Goal: Information Seeking & Learning: Learn about a topic

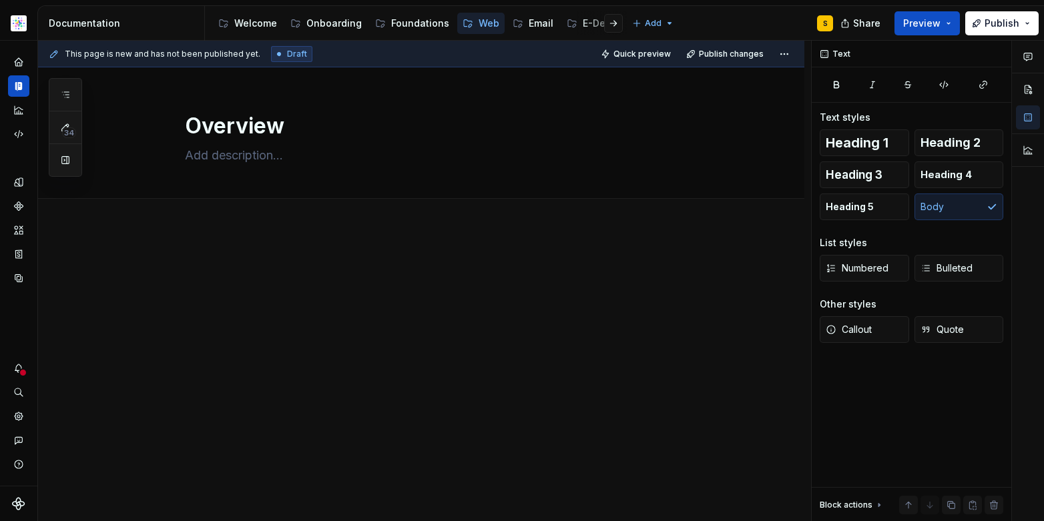
click at [17, 31] on html "SN Structure test S Design system data Documentation Accessibility guide for tr…" at bounding box center [522, 260] width 1044 height 521
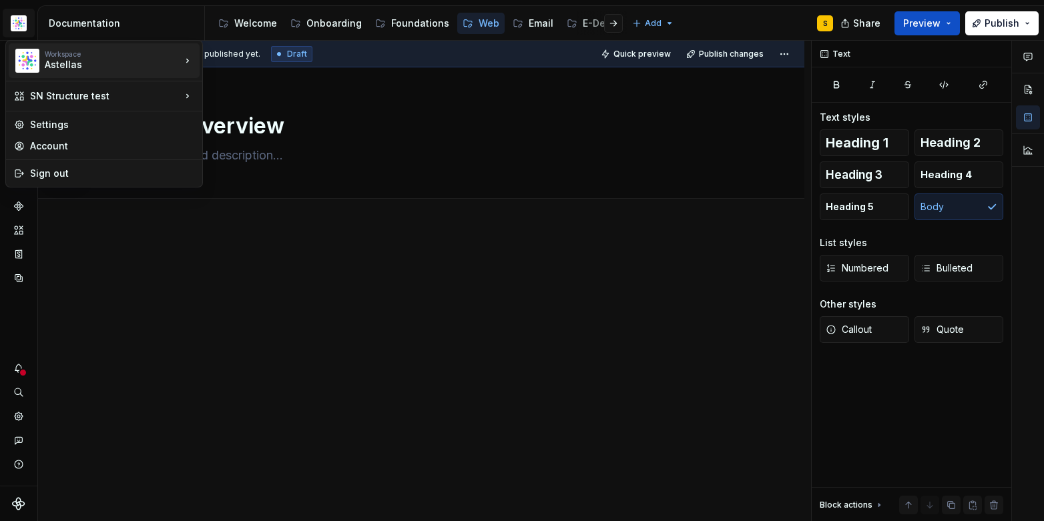
click at [189, 61] on icon at bounding box center [187, 60] width 13 height 13
click at [249, 256] on html "SN Structure test S Design system data Documentation Accessibility guide for tr…" at bounding box center [522, 260] width 1044 height 521
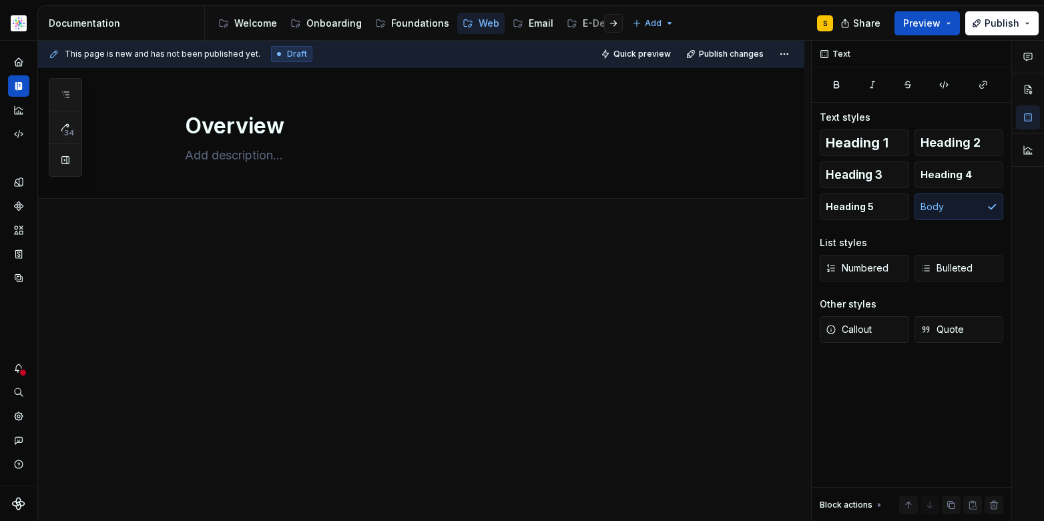
click at [23, 23] on html "SN Structure test S Design system data Documentation Accessibility guide for tr…" at bounding box center [522, 260] width 1044 height 521
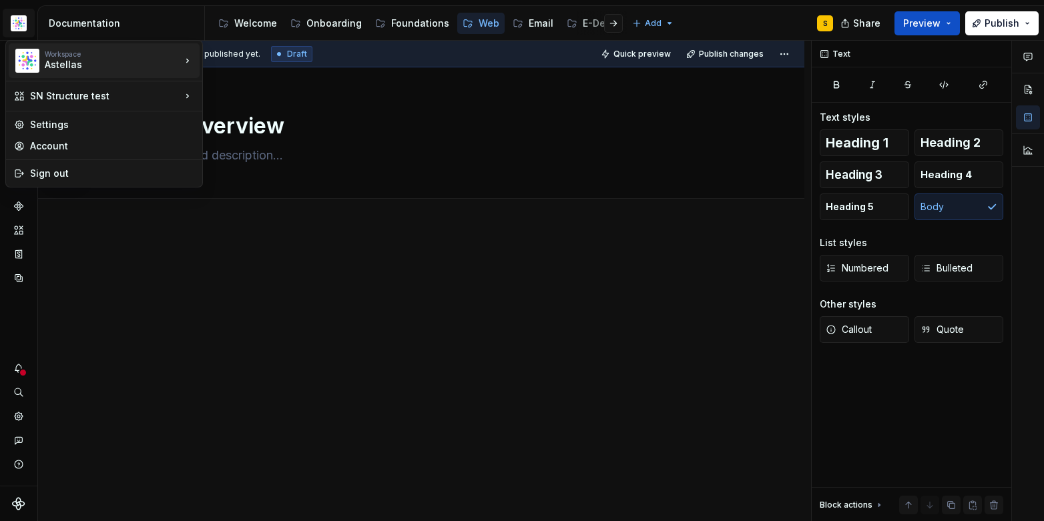
click at [65, 63] on div "Astellas" at bounding box center [102, 64] width 114 height 13
click at [155, 306] on html "SN Structure test S Design system data Documentation Accessibility guide for tr…" at bounding box center [522, 260] width 1044 height 521
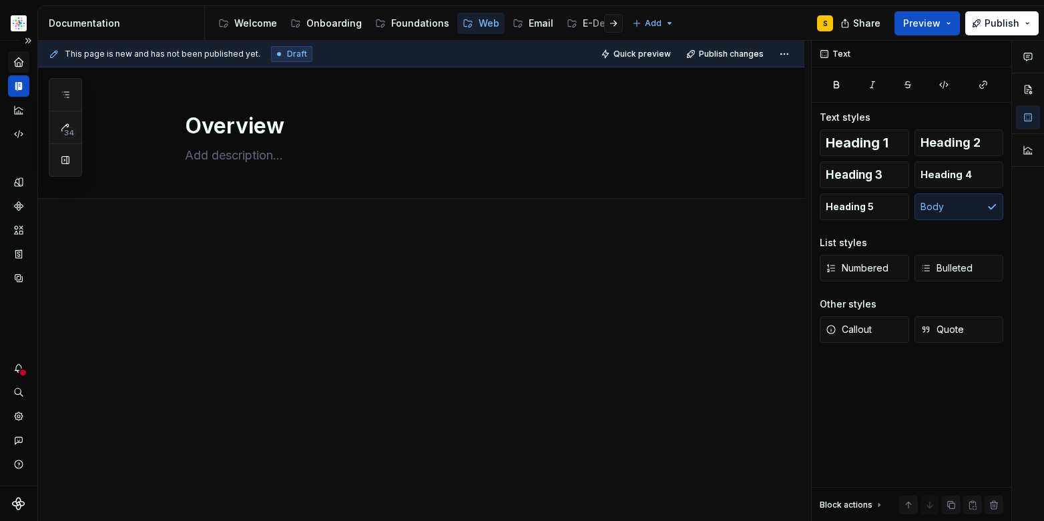
click at [19, 62] on icon "Home" at bounding box center [18, 61] width 9 height 9
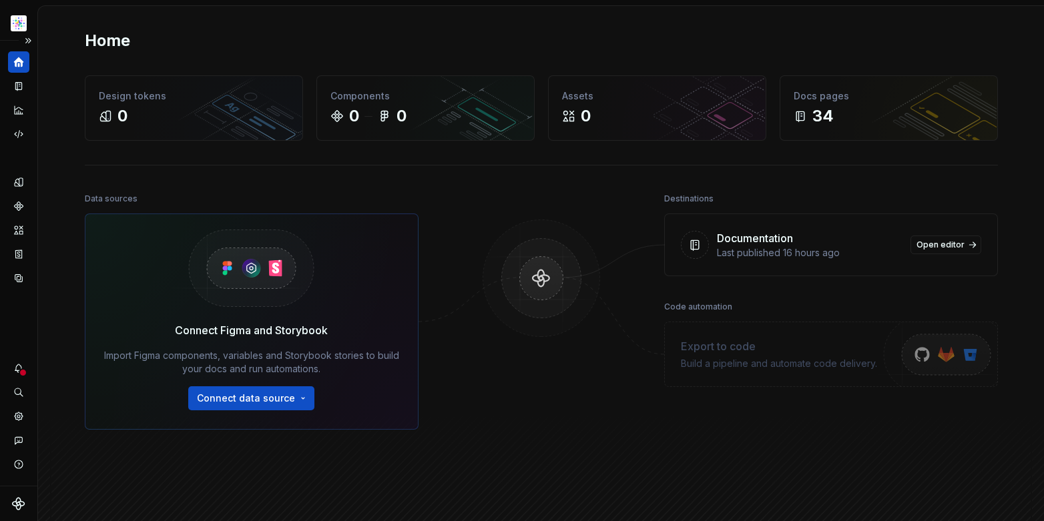
click at [19, 23] on html "SN Structure test S Design system data Home Design tokens 0 Components 0 0 Asse…" at bounding box center [522, 260] width 1044 height 521
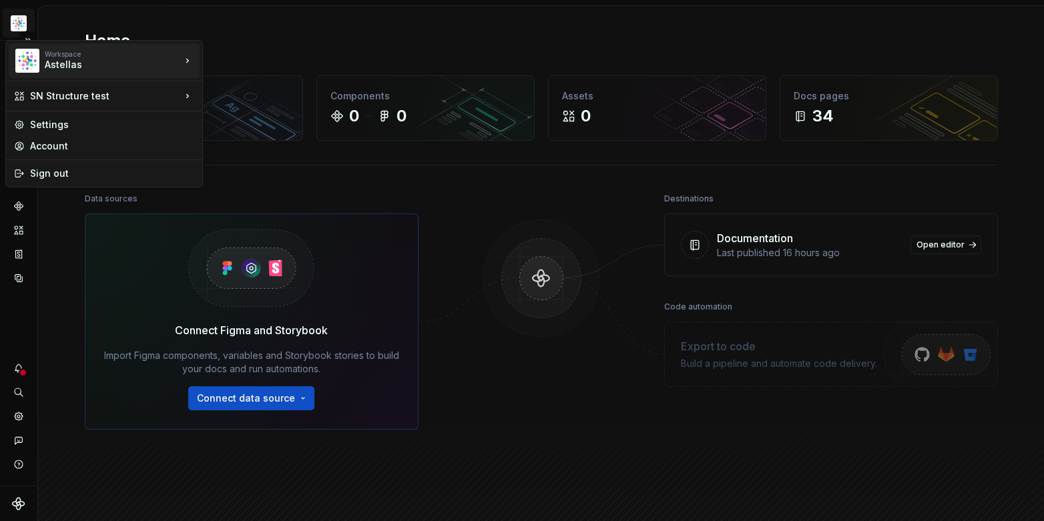
click at [74, 63] on div "Astellas" at bounding box center [102, 64] width 114 height 13
drag, startPoint x: 121, startPoint y: 91, endPoint x: 137, endPoint y: 94, distance: 16.4
click at [121, 91] on div "SN Structure test" at bounding box center [105, 95] width 151 height 13
click at [162, 97] on div "SN Structure test" at bounding box center [105, 95] width 151 height 13
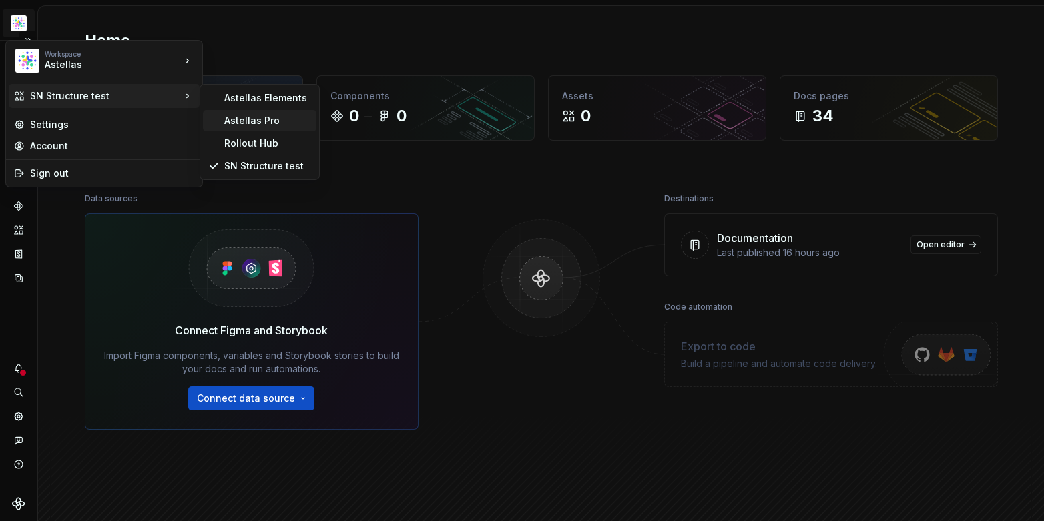
click at [254, 120] on div "Astellas Pro" at bounding box center [267, 120] width 87 height 13
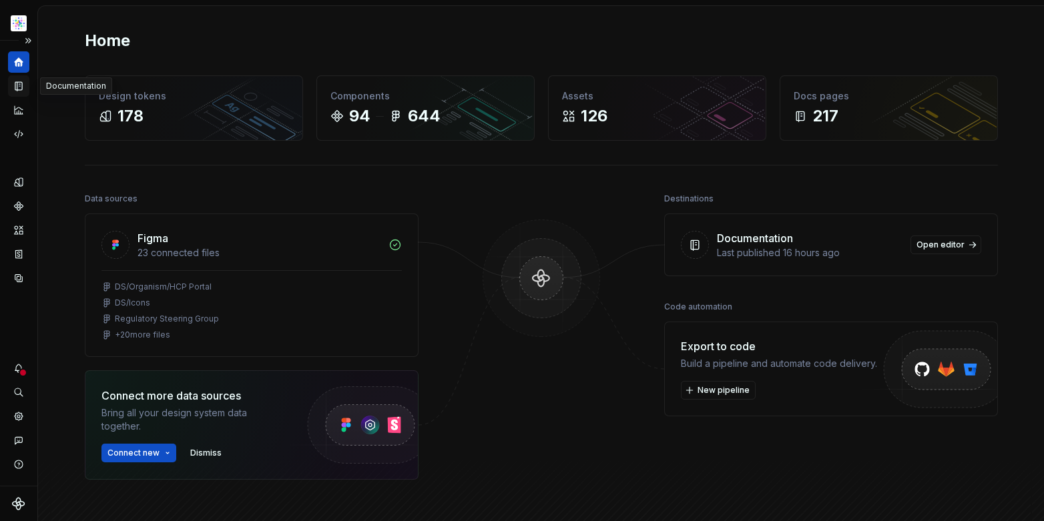
click at [20, 85] on icon "Documentation" at bounding box center [19, 86] width 5 height 7
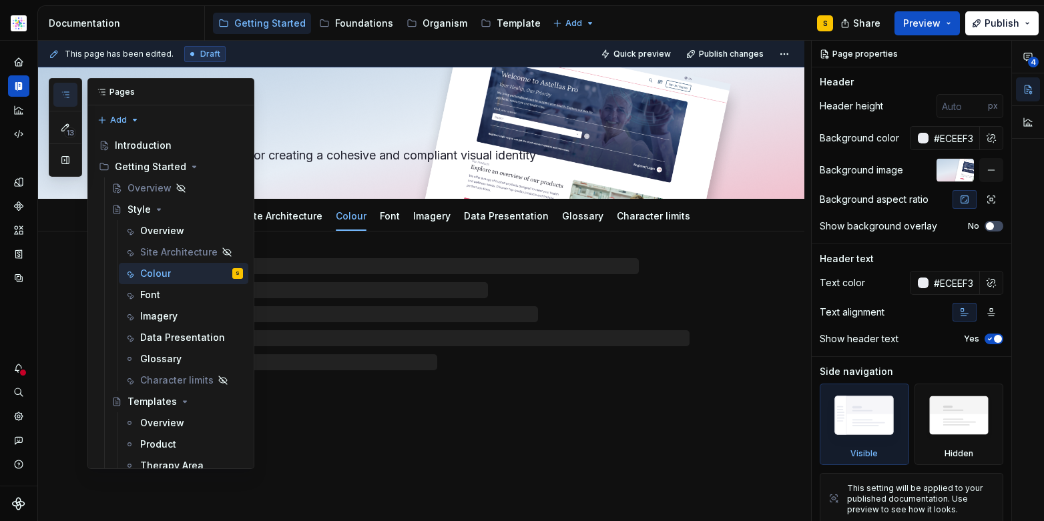
click at [69, 94] on icon "button" at bounding box center [65, 94] width 11 height 11
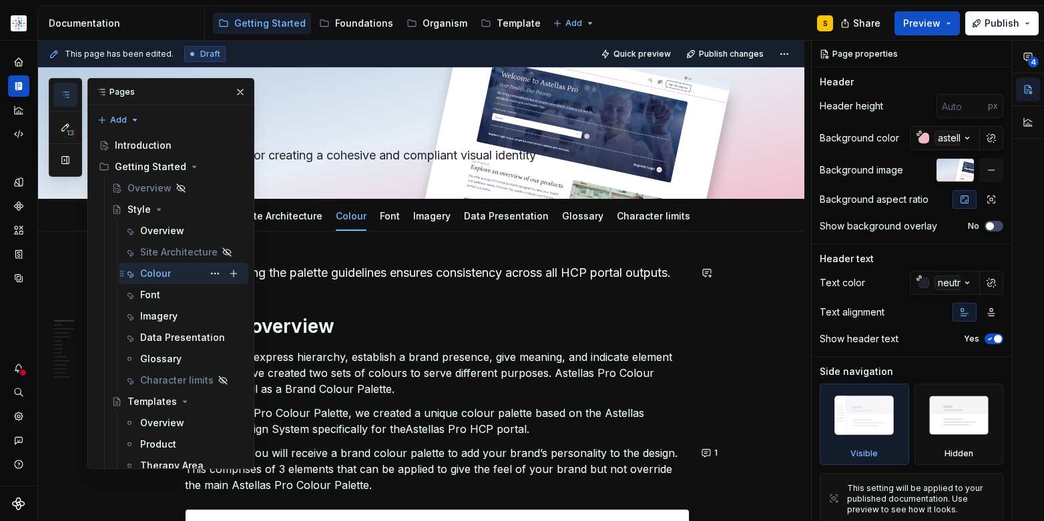
click at [158, 276] on div "Colour" at bounding box center [155, 273] width 31 height 13
click at [235, 90] on button "button" at bounding box center [240, 92] width 19 height 19
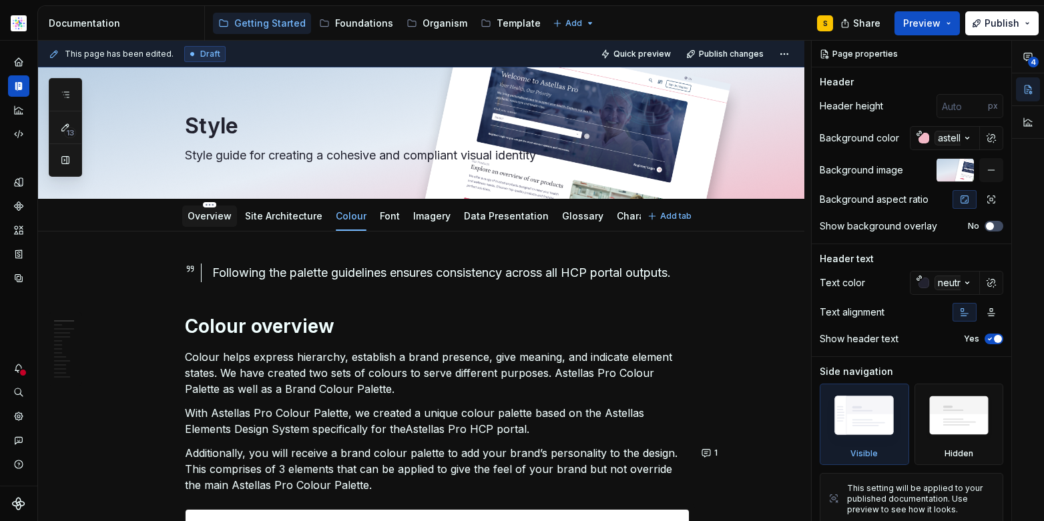
click at [210, 218] on link "Overview" at bounding box center [210, 215] width 44 height 11
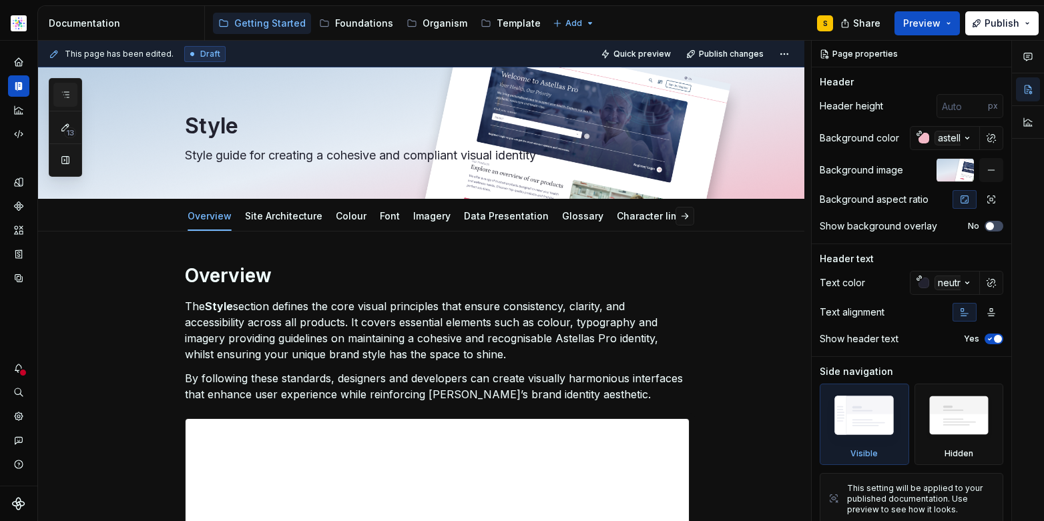
click at [71, 92] on button "button" at bounding box center [65, 95] width 24 height 24
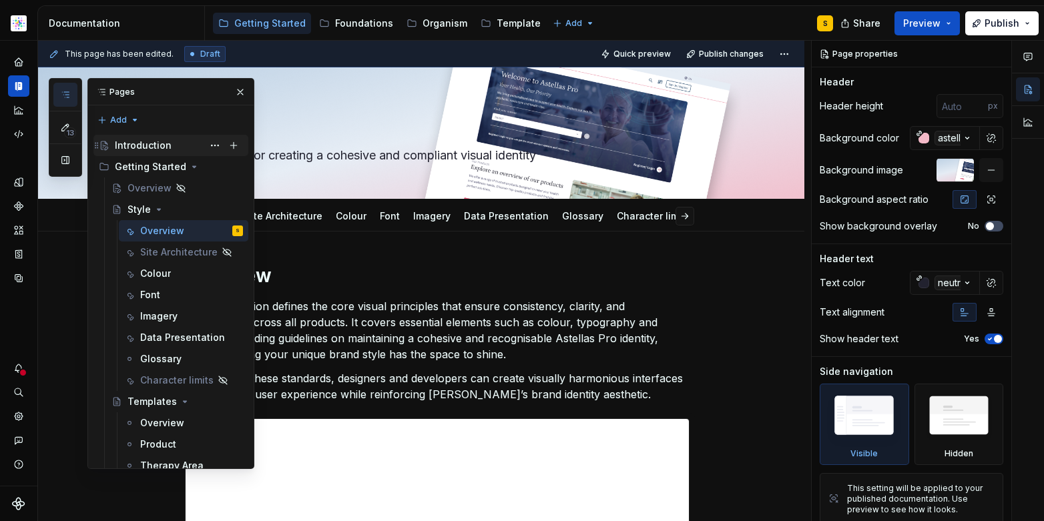
click at [142, 149] on div "Introduction" at bounding box center [143, 145] width 57 height 13
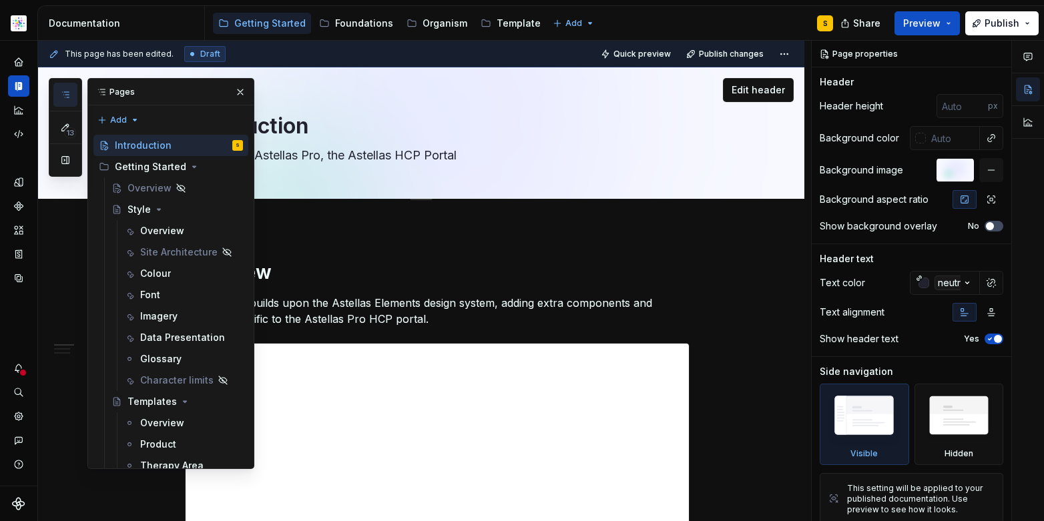
click at [231, 90] on button "button" at bounding box center [240, 92] width 19 height 19
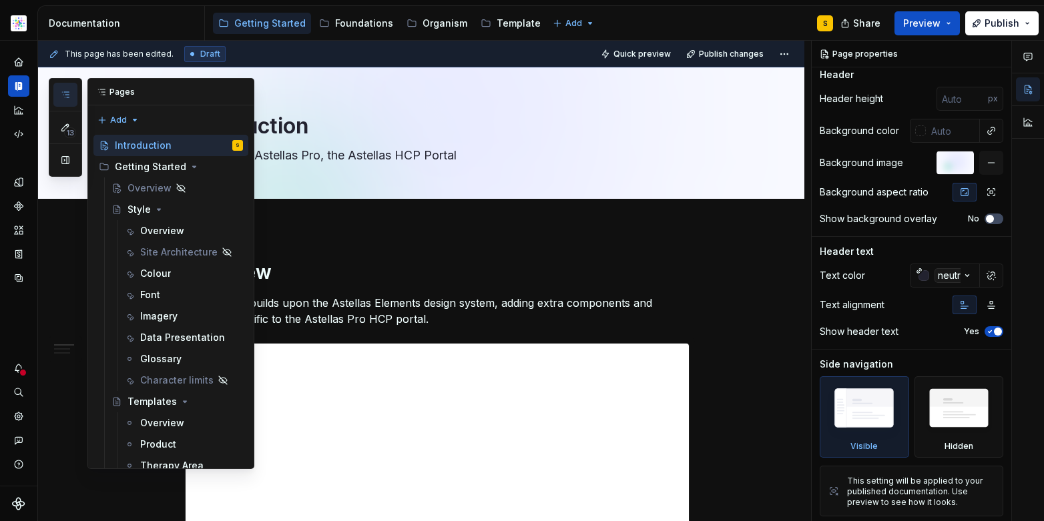
click at [65, 95] on icon "button" at bounding box center [65, 94] width 11 height 11
click at [162, 274] on div "Colour" at bounding box center [155, 273] width 31 height 13
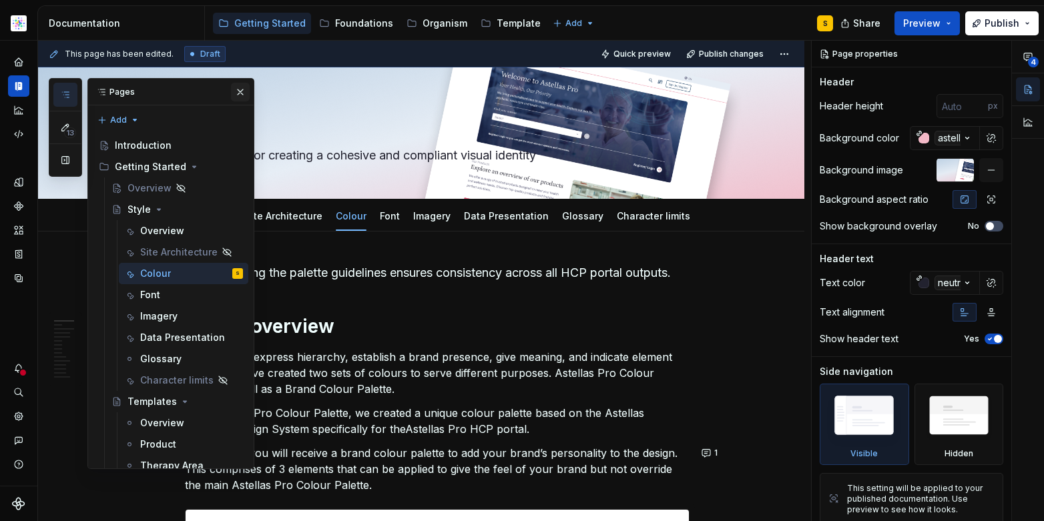
click at [231, 93] on button "button" at bounding box center [240, 92] width 19 height 19
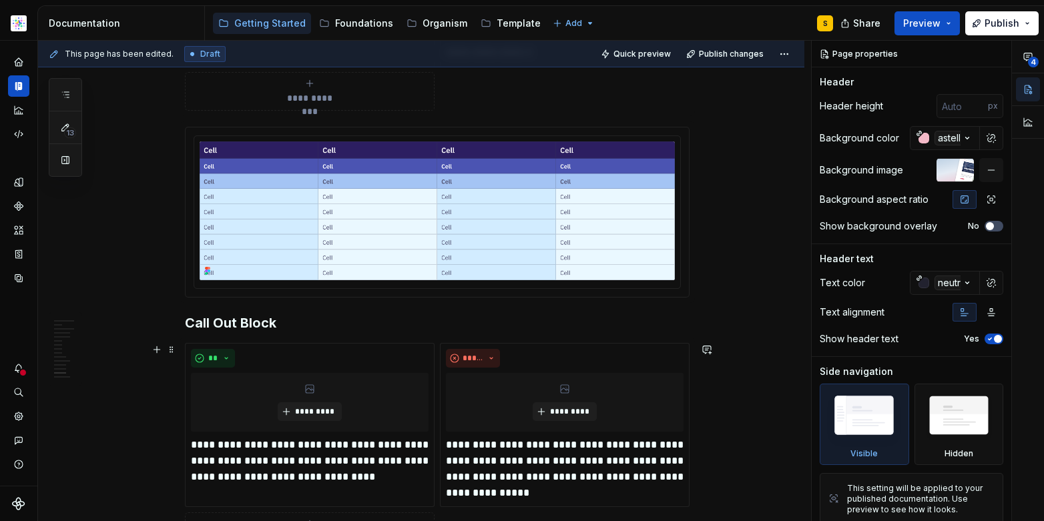
scroll to position [5010, 0]
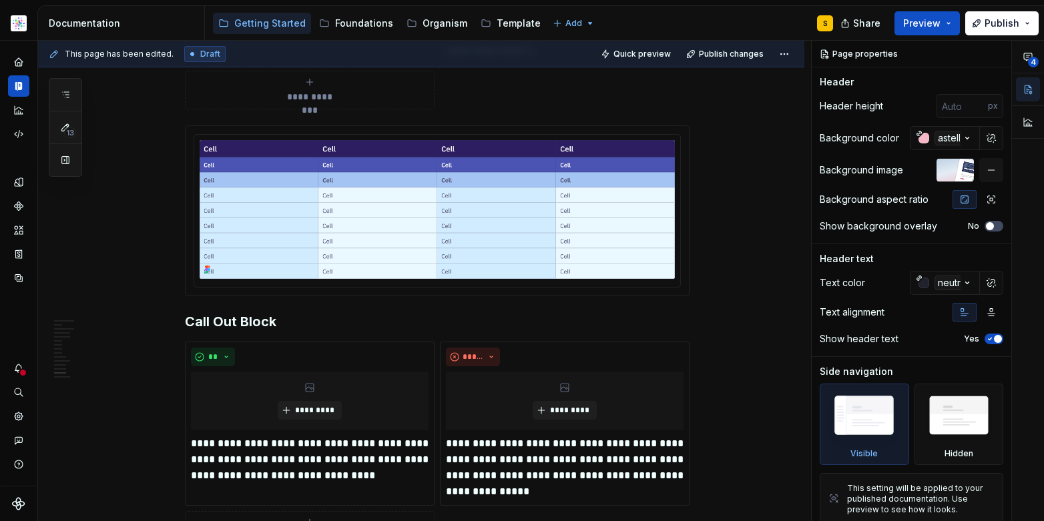
click at [17, 24] on html "Astellas Pro S Design system data Documentation Accessibility guide for tree Pa…" at bounding box center [522, 260] width 1044 height 521
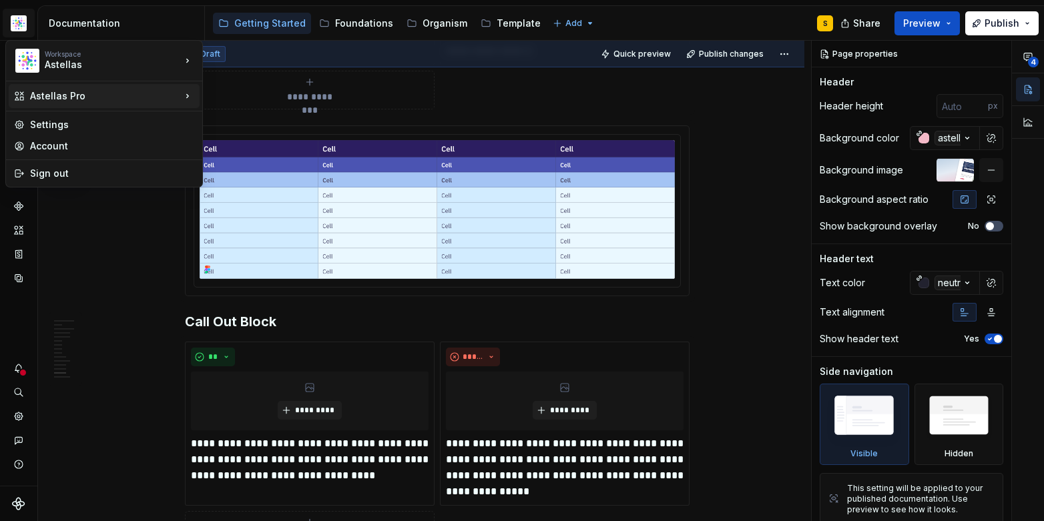
click at [76, 93] on div "Astellas Pro" at bounding box center [105, 95] width 151 height 13
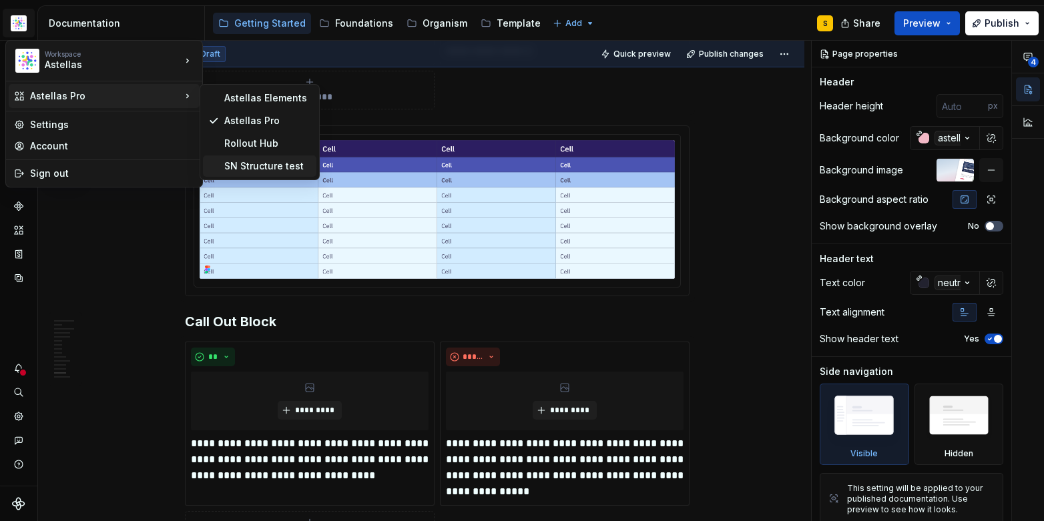
click at [258, 164] on div "SN Structure test" at bounding box center [267, 166] width 87 height 13
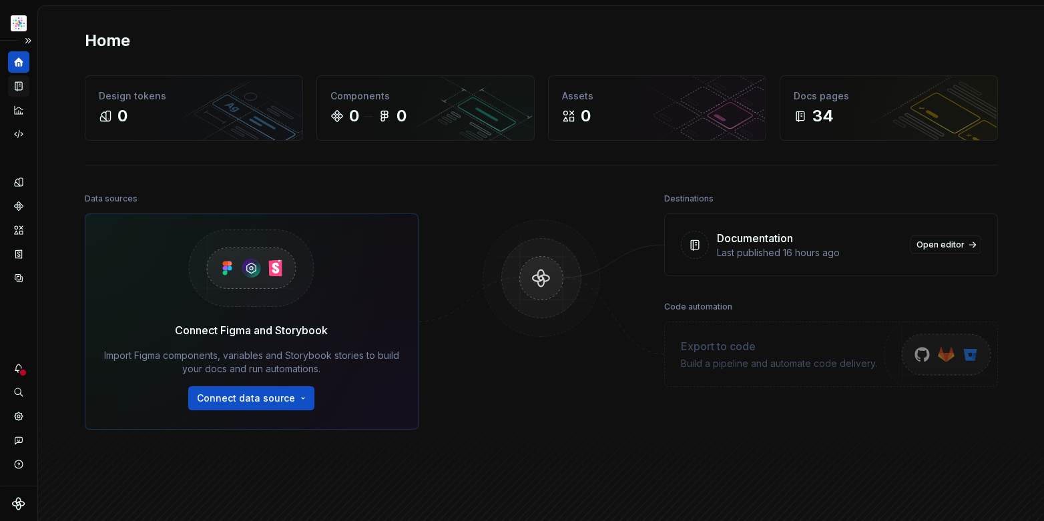
click at [13, 90] on icon "Documentation" at bounding box center [19, 86] width 12 height 12
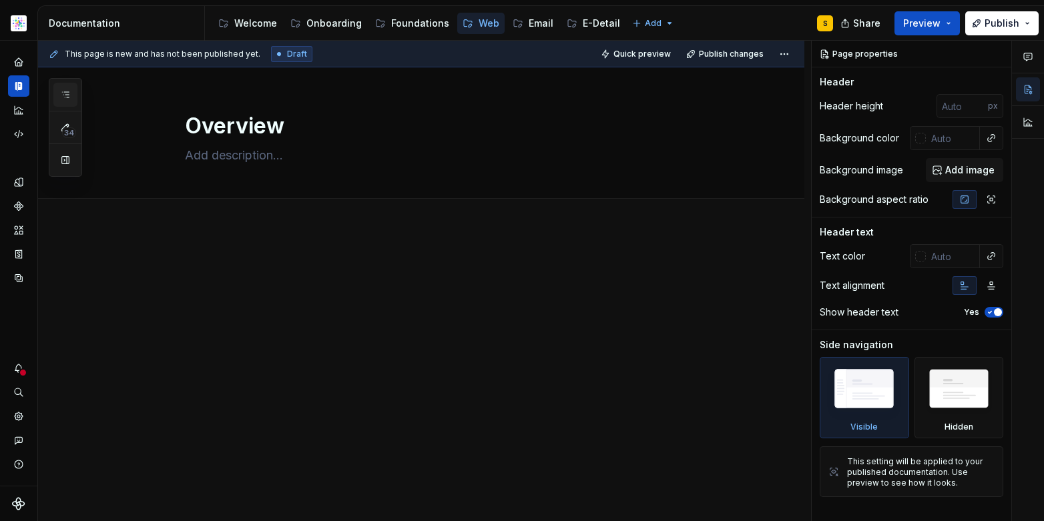
click at [63, 93] on icon "button" at bounding box center [65, 94] width 11 height 11
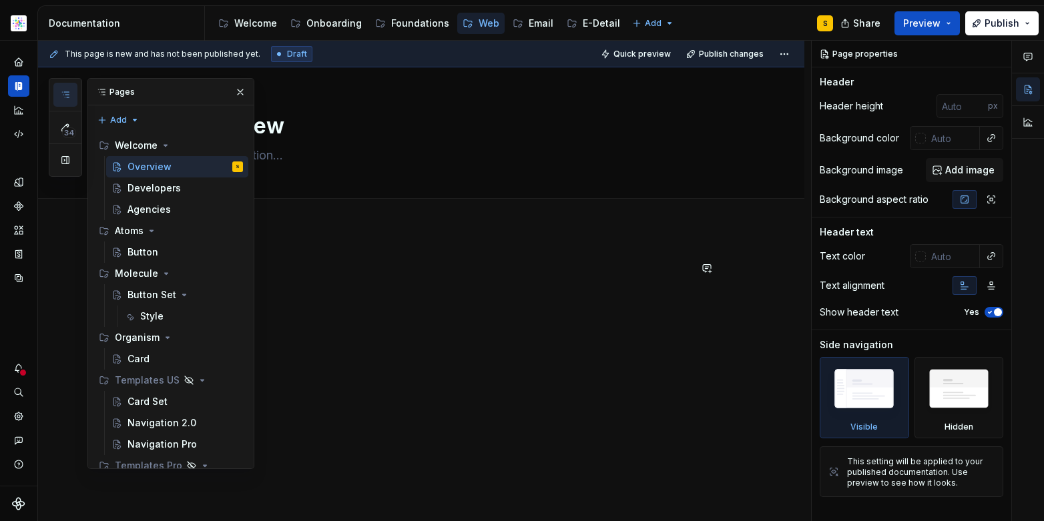
click at [457, 310] on div at bounding box center [437, 285] width 505 height 51
click at [449, 330] on div at bounding box center [421, 355] width 766 height 255
click at [234, 89] on button "button" at bounding box center [240, 92] width 19 height 19
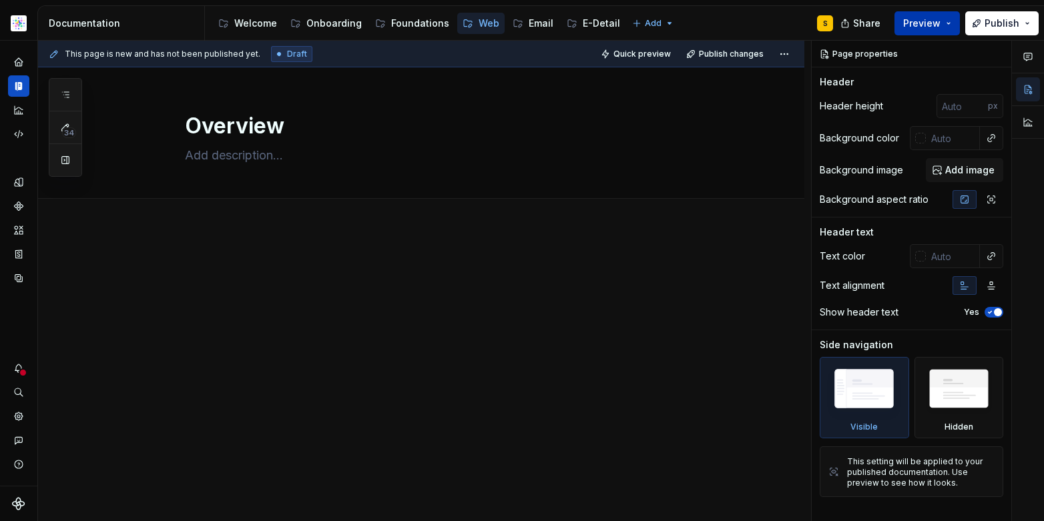
click at [948, 21] on button "Preview" at bounding box center [927, 23] width 65 height 24
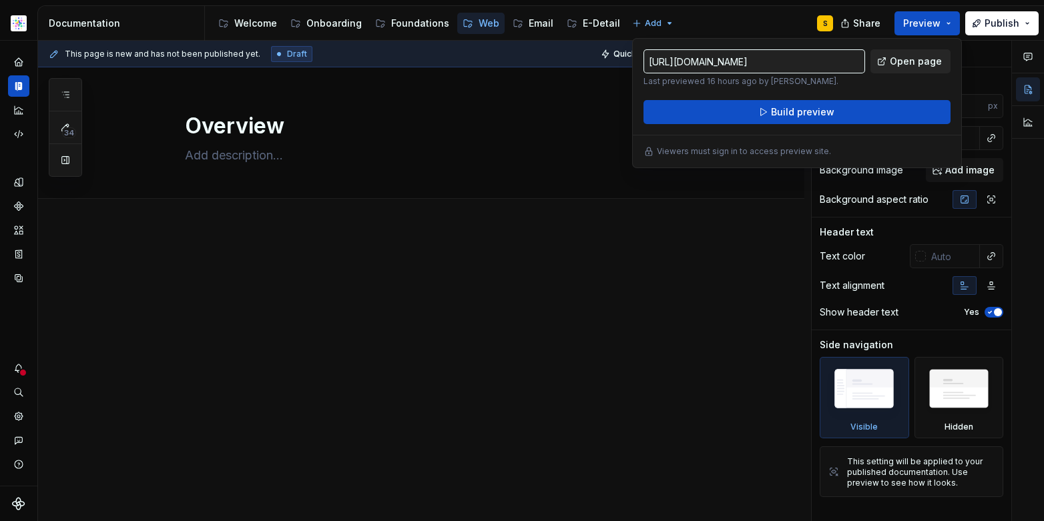
click at [915, 57] on span "Open page" at bounding box center [916, 61] width 52 height 13
click at [475, 91] on div "Edit header" at bounding box center [416, 90] width 756 height 24
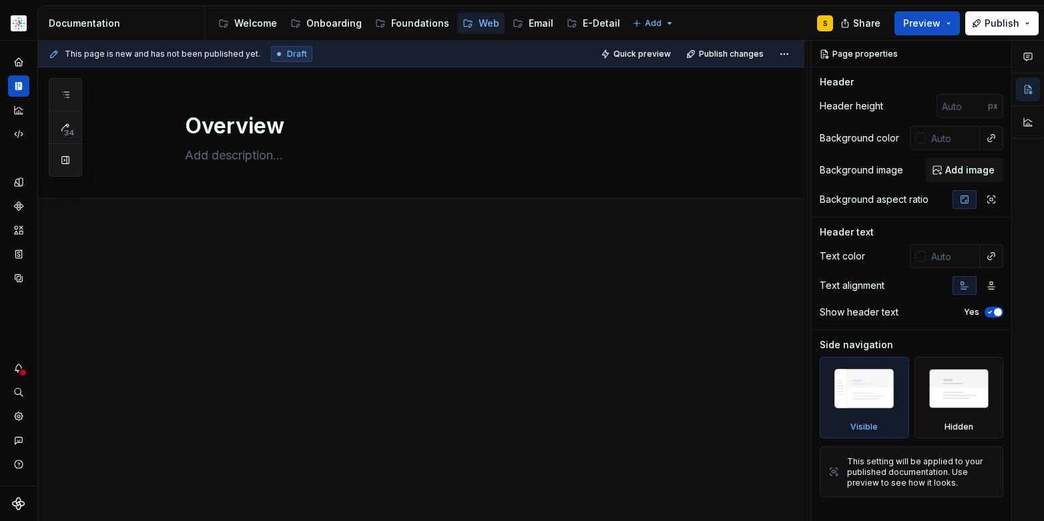
click at [25, 23] on html "SN Structure test S Design system data Documentation Accessibility guide for tr…" at bounding box center [522, 260] width 1044 height 521
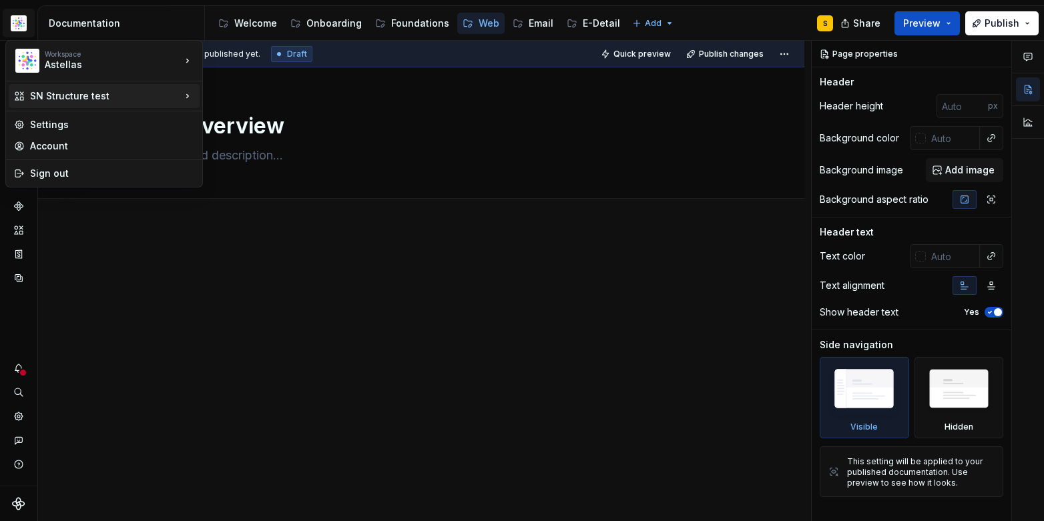
click at [100, 91] on div "SN Structure test" at bounding box center [105, 95] width 151 height 13
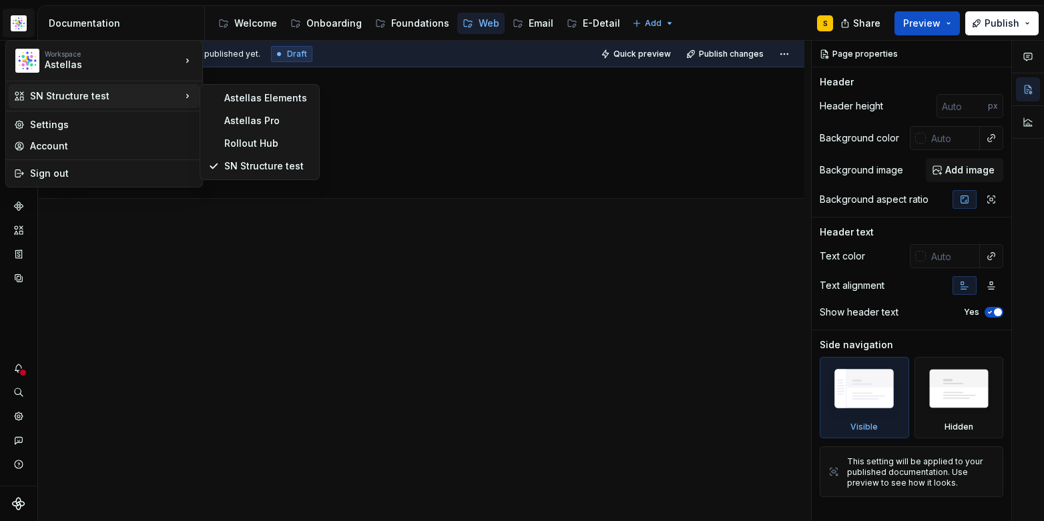
click at [302, 297] on html "SN Structure test S Design system data Documentation Accessibility guide for tr…" at bounding box center [522, 260] width 1044 height 521
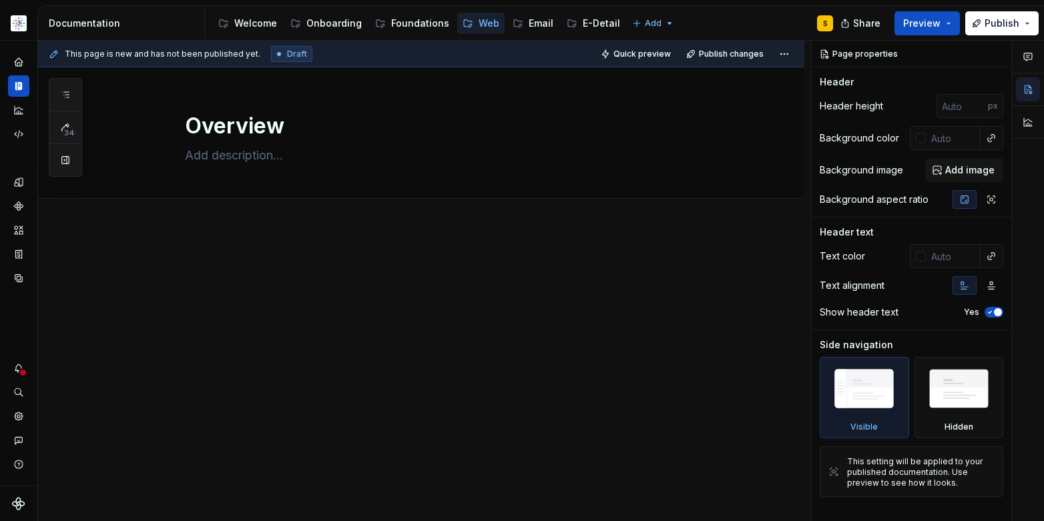
click at [21, 26] on html "SN Structure test S Design system data Documentation Accessibility guide for tr…" at bounding box center [522, 260] width 1044 height 521
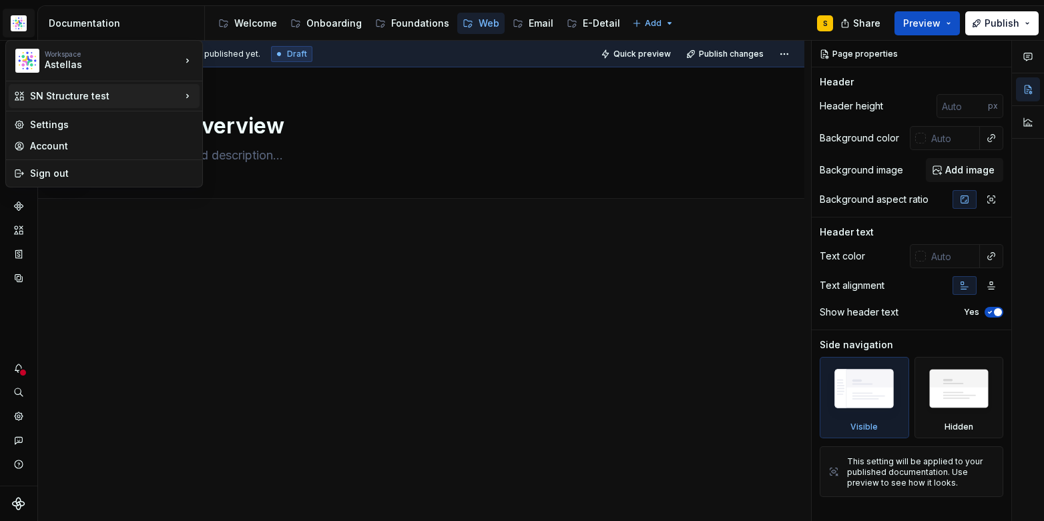
click at [184, 96] on icon at bounding box center [187, 95] width 13 height 13
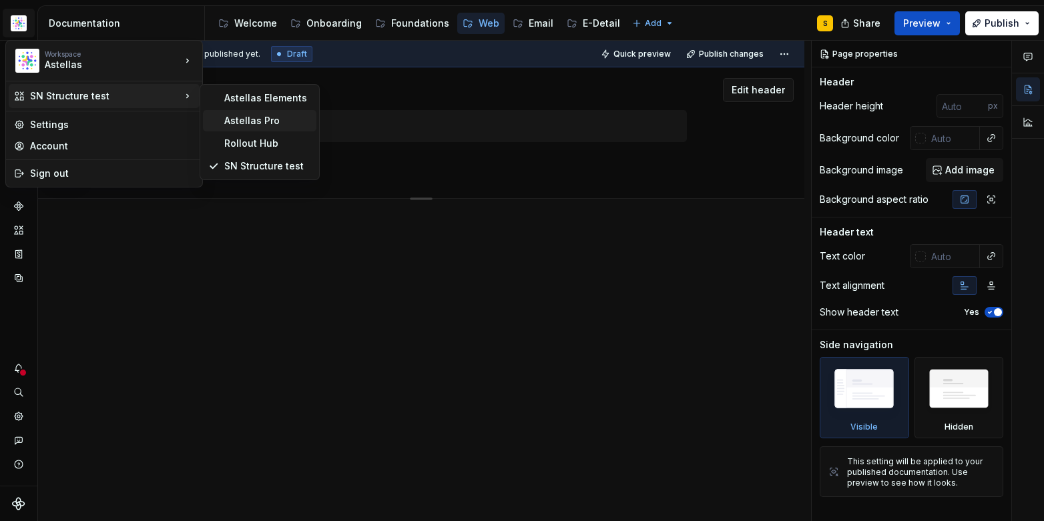
drag, startPoint x: 263, startPoint y: 119, endPoint x: 288, endPoint y: 115, distance: 25.0
click at [263, 119] on div "Astellas Pro" at bounding box center [267, 120] width 87 height 13
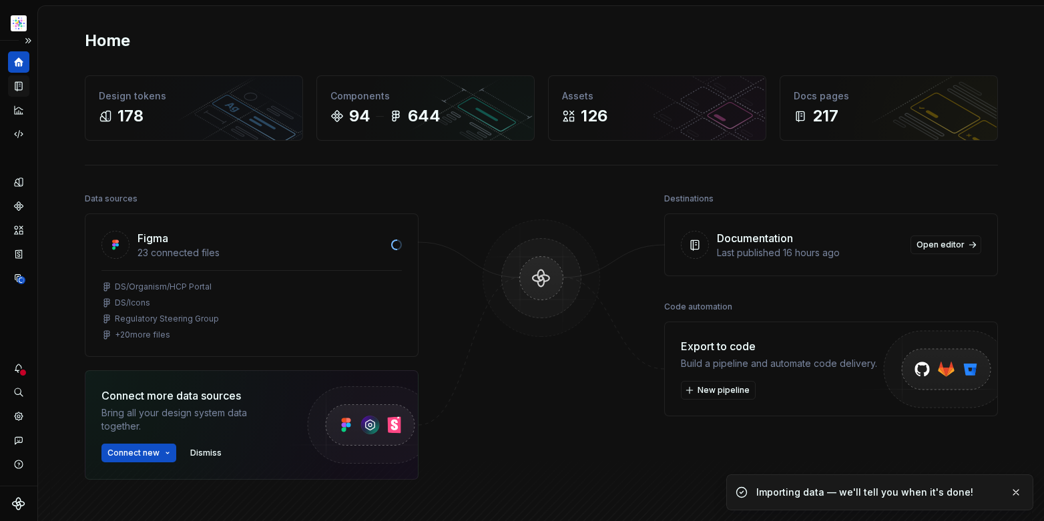
click at [16, 87] on icon "Documentation" at bounding box center [19, 86] width 12 height 12
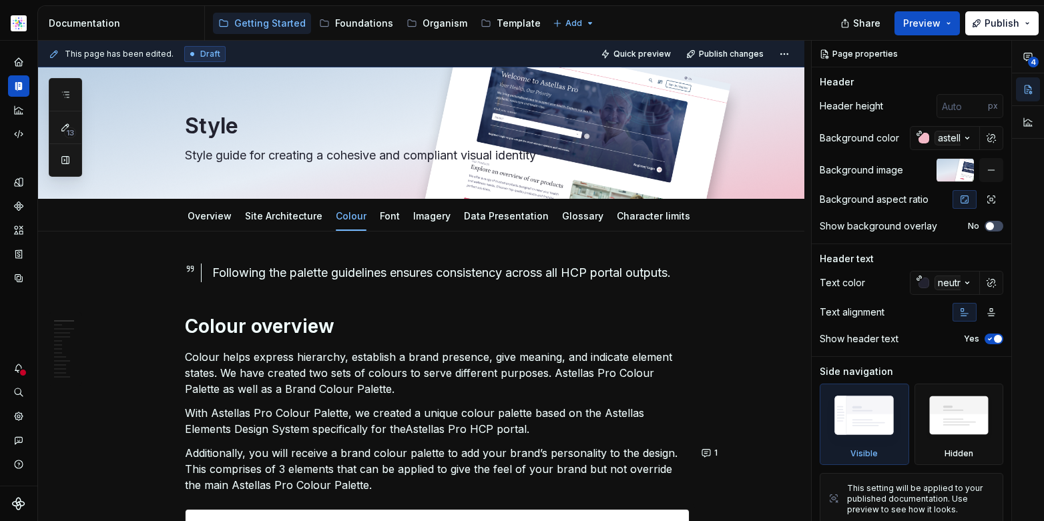
type textarea "*"
